Goal: Task Accomplishment & Management: Use online tool/utility

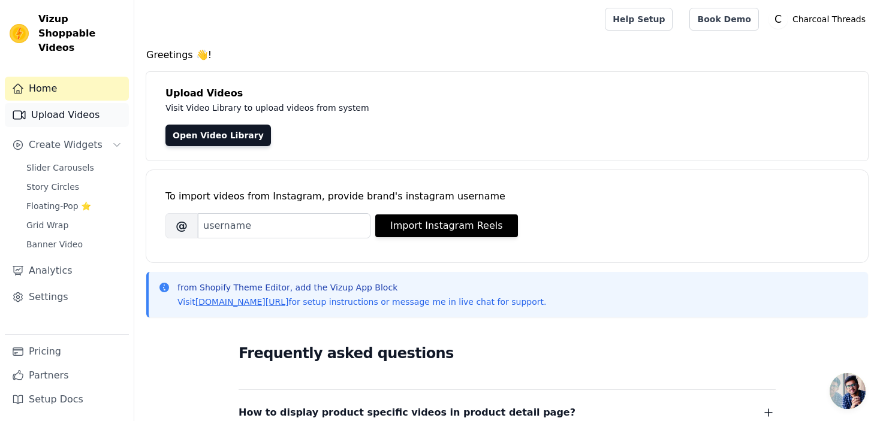
click at [33, 103] on link "Upload Videos" at bounding box center [67, 115] width 124 height 24
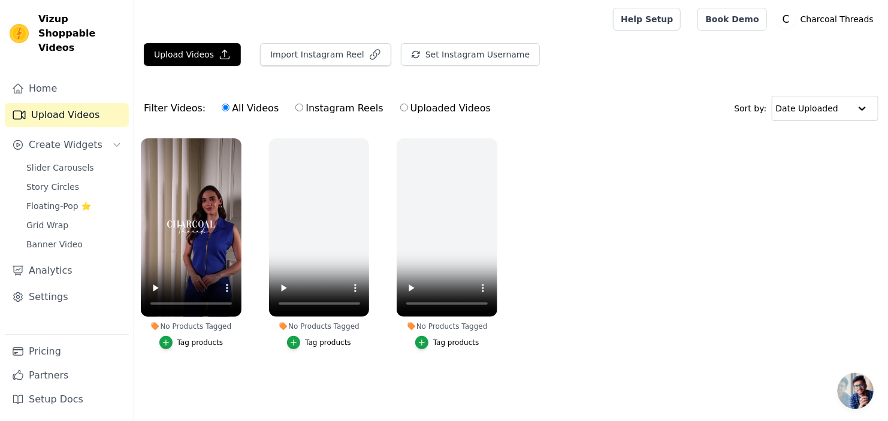
click at [186, 345] on div "Tag products" at bounding box center [200, 343] width 46 height 10
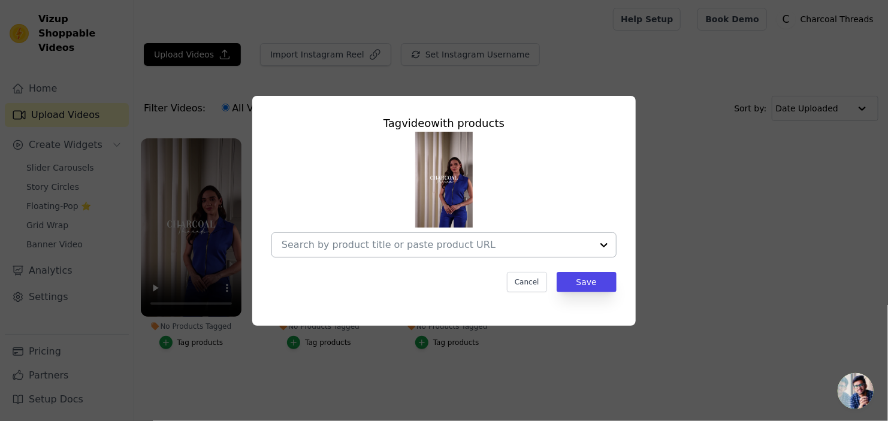
click at [549, 252] on div at bounding box center [437, 245] width 310 height 24
click at [701, 218] on div "Tag video with products Cancel Save" at bounding box center [444, 211] width 850 height 269
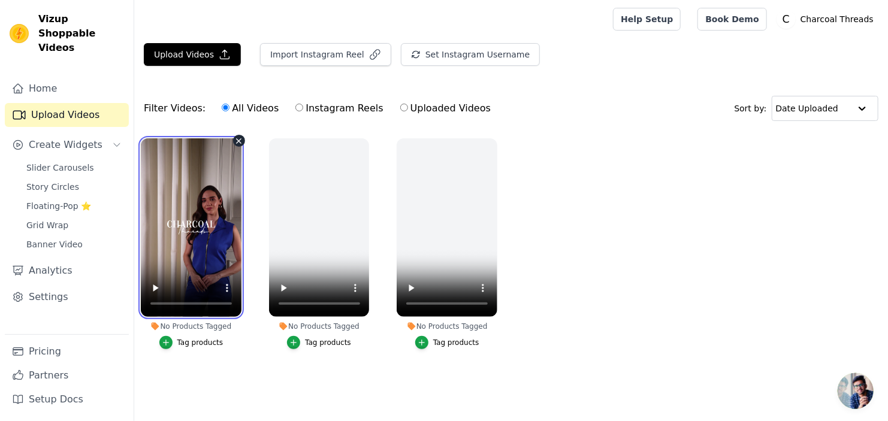
click at [206, 260] on video at bounding box center [191, 227] width 101 height 179
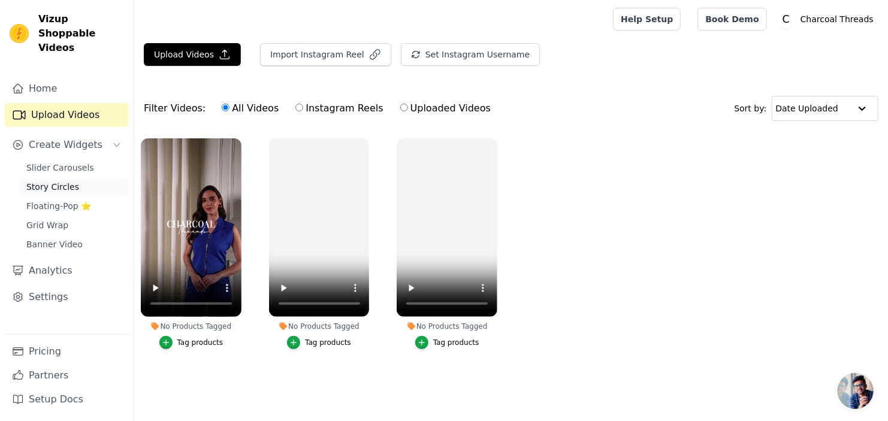
click at [67, 181] on span "Story Circles" at bounding box center [52, 187] width 53 height 12
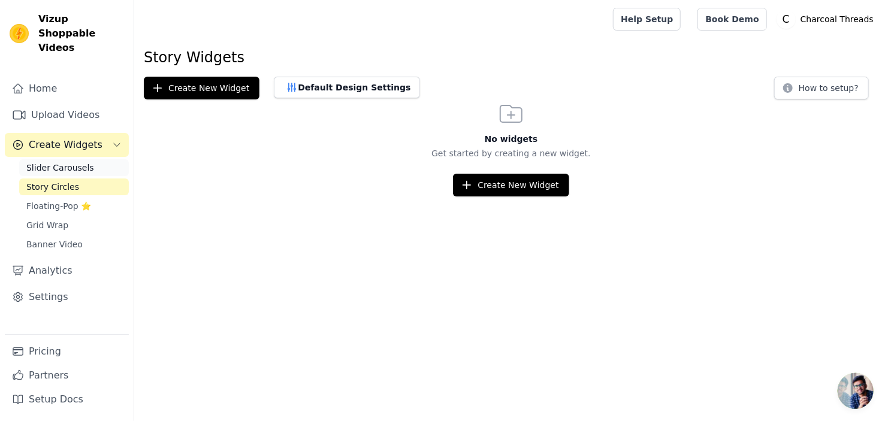
click at [62, 162] on span "Slider Carousels" at bounding box center [60, 168] width 68 height 12
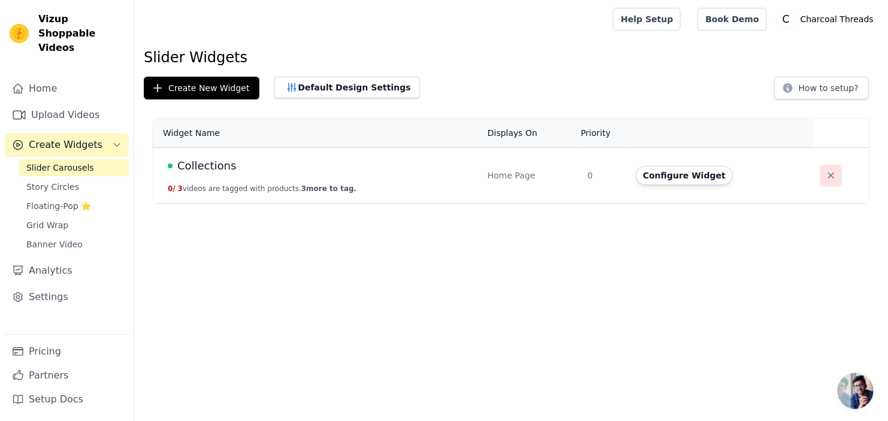
click at [831, 173] on icon "button" at bounding box center [831, 176] width 12 height 12
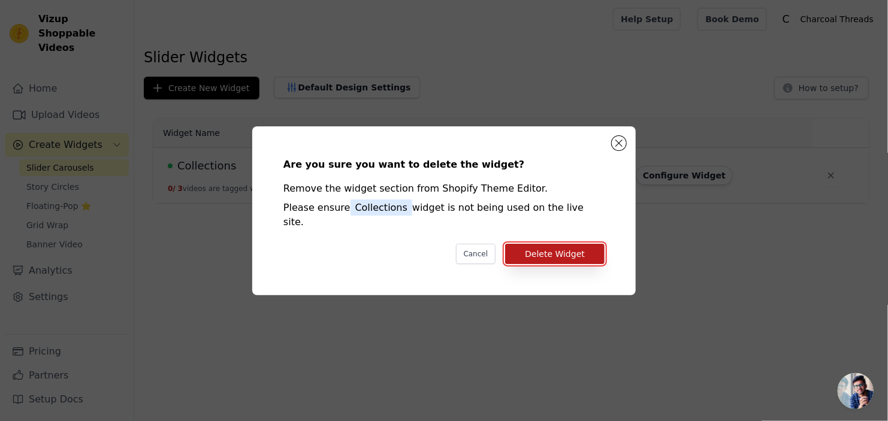
click at [586, 246] on button "Delete Widget" at bounding box center [554, 254] width 99 height 20
